Goal: Information Seeking & Learning: Check status

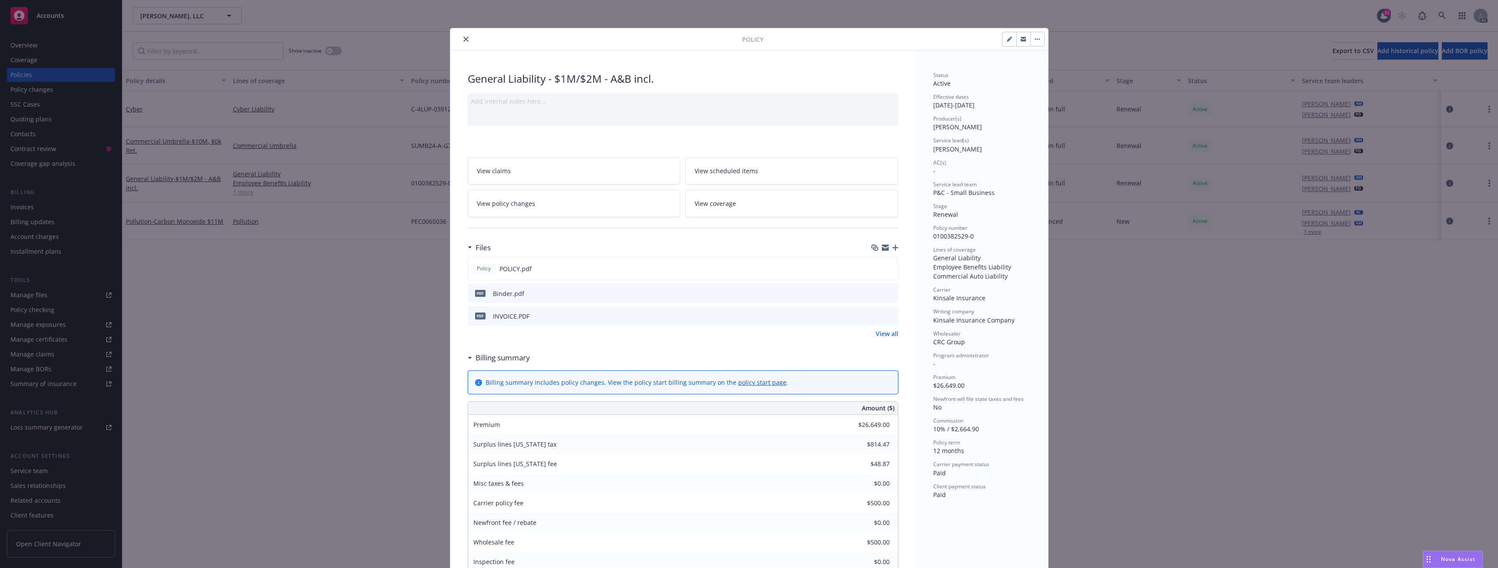
click at [465, 38] on icon "close" at bounding box center [465, 39] width 5 height 5
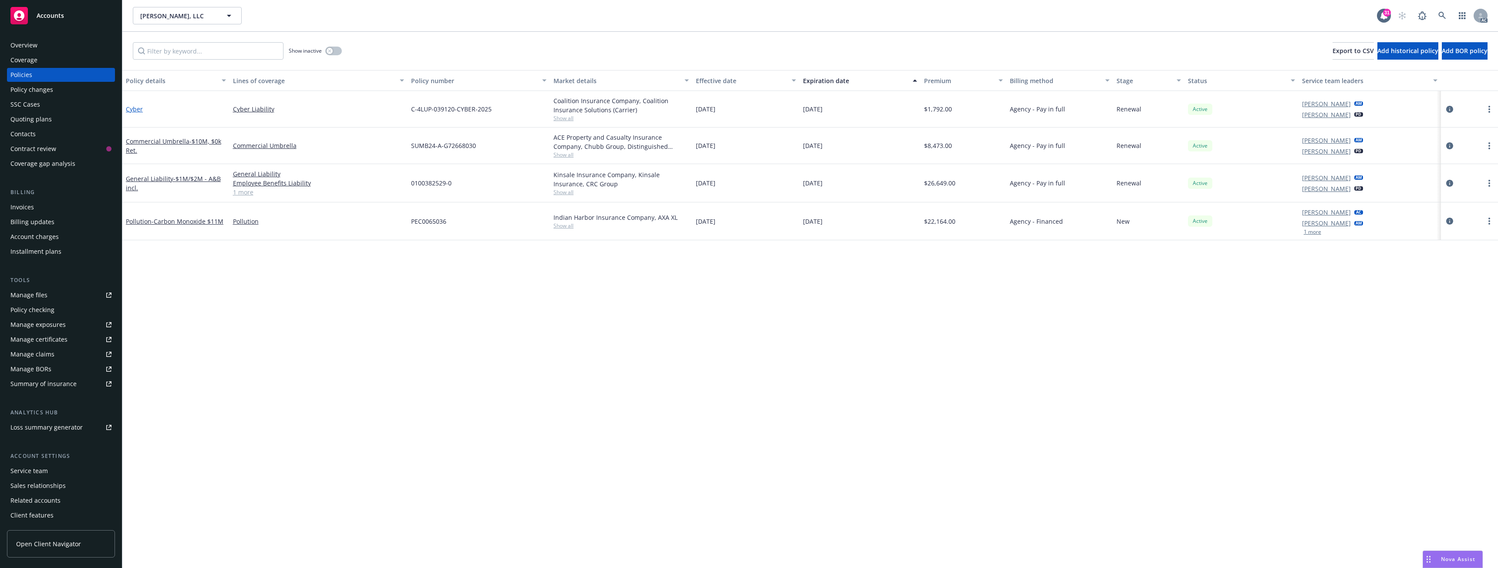
click at [134, 110] on link "Cyber" at bounding box center [134, 109] width 17 height 8
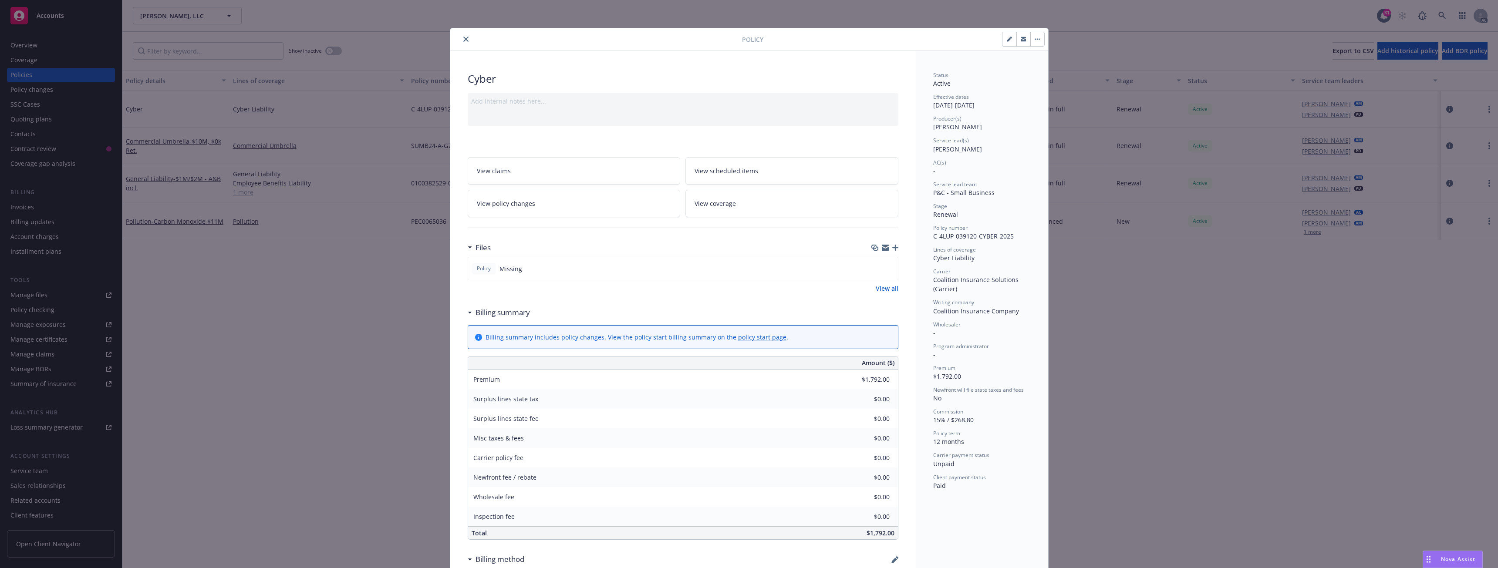
click at [466, 37] on button "close" at bounding box center [466, 39] width 10 height 10
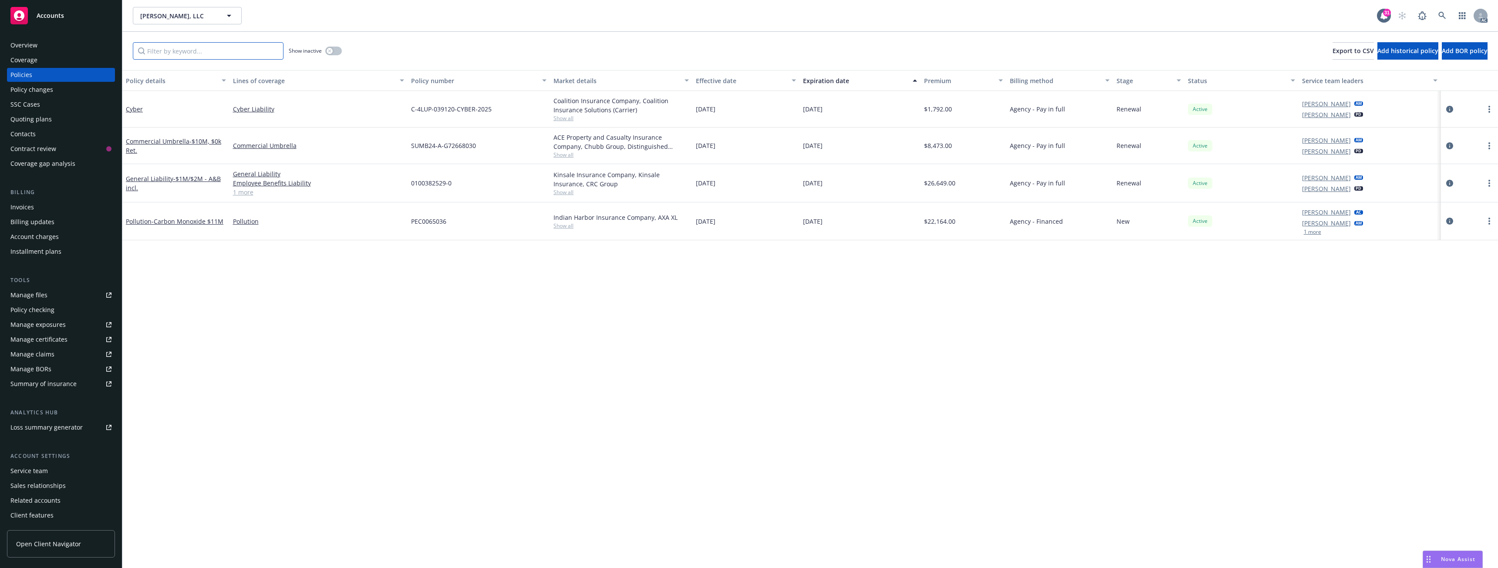
click at [205, 51] on input "Filter by keyword..." at bounding box center [208, 50] width 151 height 17
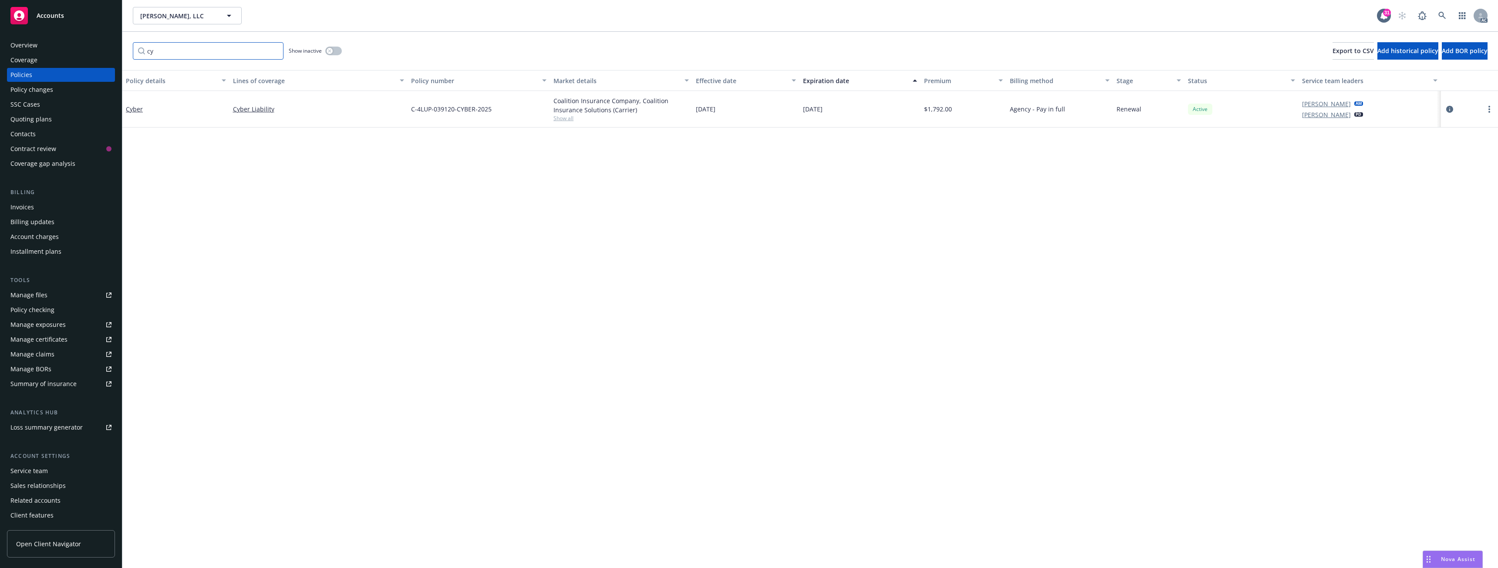
type input "c"
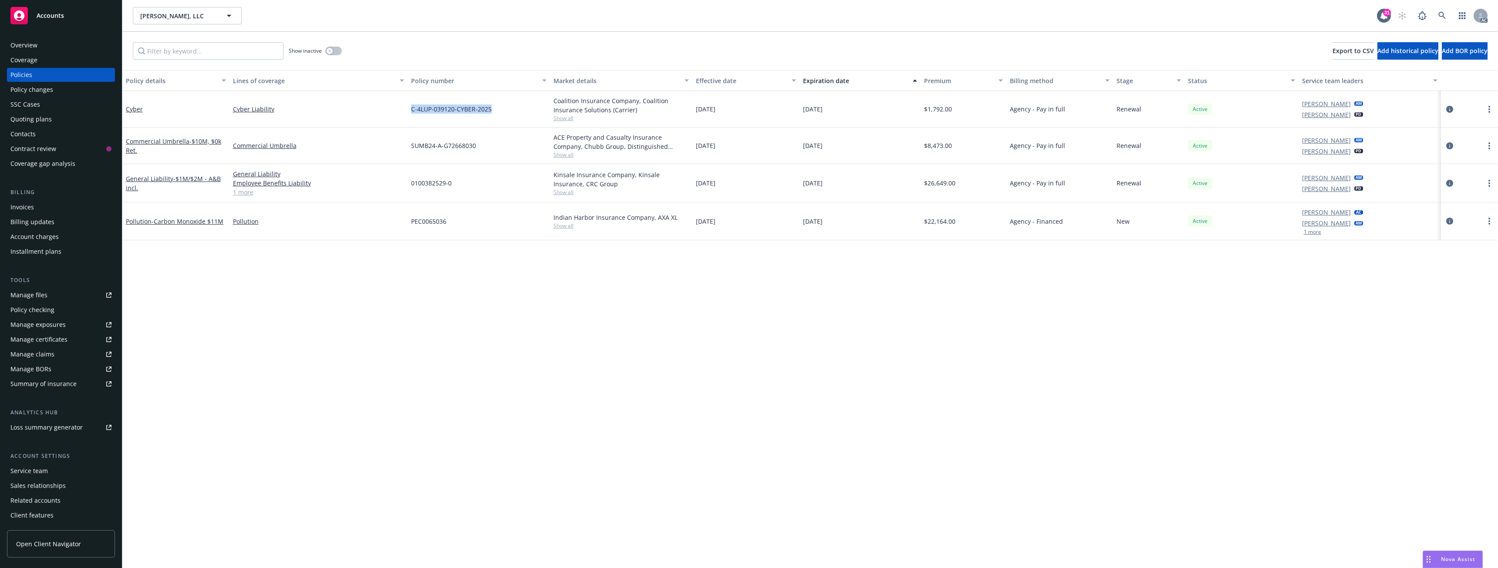
drag, startPoint x: 411, startPoint y: 110, endPoint x: 495, endPoint y: 113, distance: 84.5
click at [495, 113] on div "C-4LUP-039120-CYBER-2025" at bounding box center [478, 109] width 142 height 37
copy span "C-4LUP-039120-CYBER-2025"
click at [137, 109] on link "Cyber" at bounding box center [134, 109] width 17 height 8
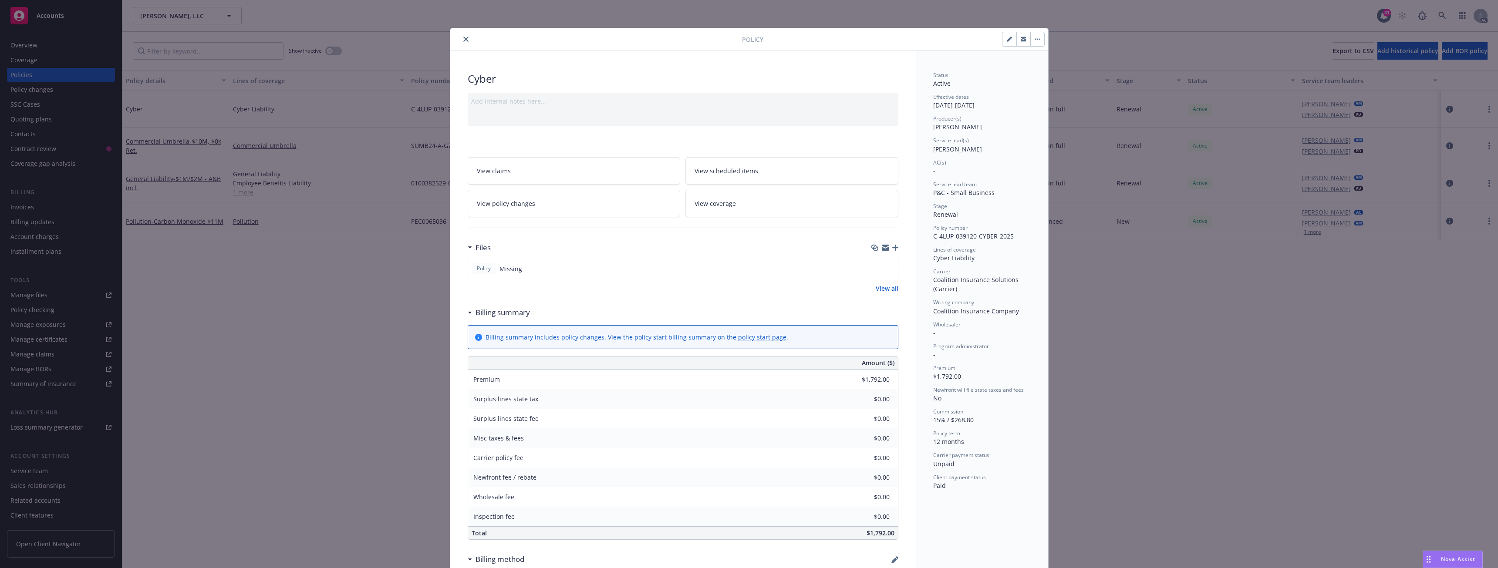
click at [463, 41] on icon "close" at bounding box center [465, 39] width 5 height 5
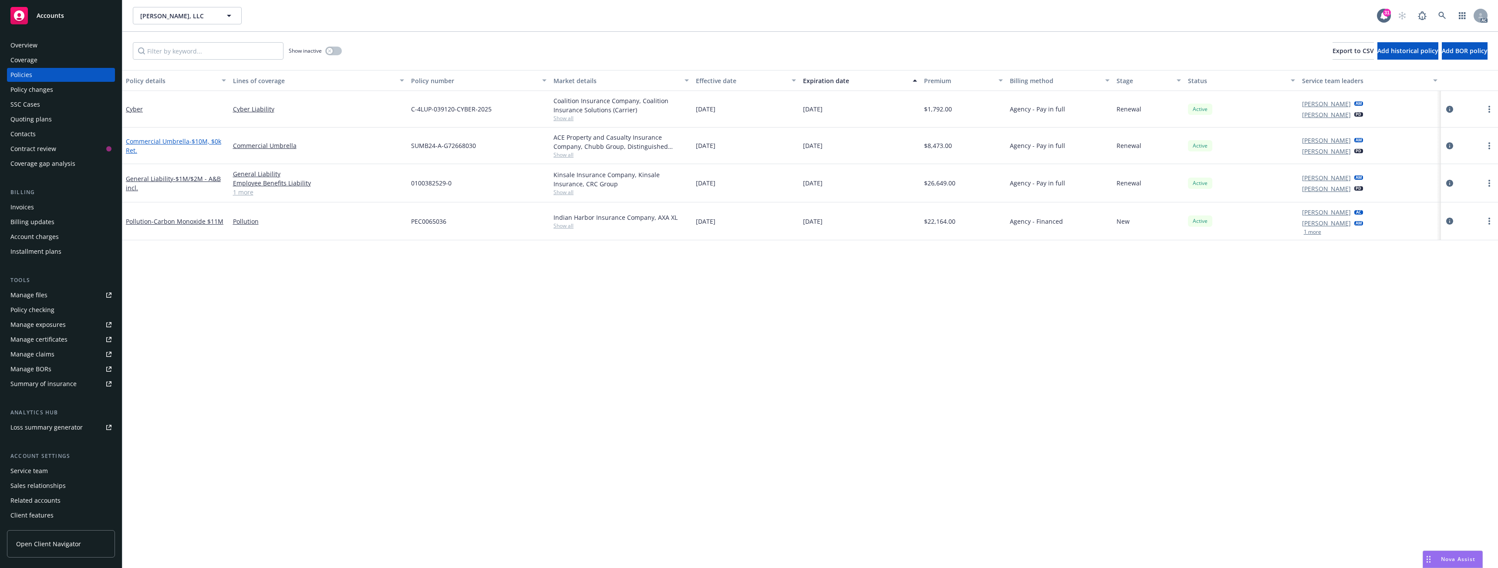
click at [189, 141] on span "- $10M, $0k Ret." at bounding box center [173, 145] width 95 height 17
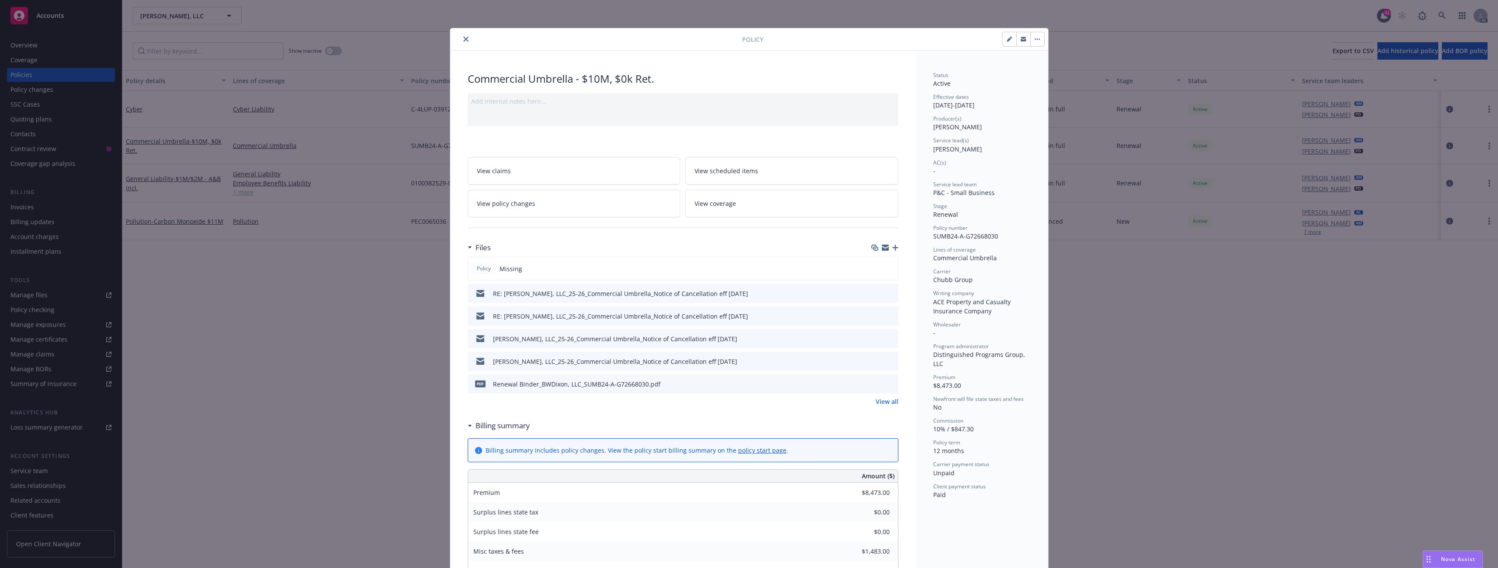
click at [463, 40] on icon "close" at bounding box center [465, 39] width 5 height 5
